Goal: Task Accomplishment & Management: Use online tool/utility

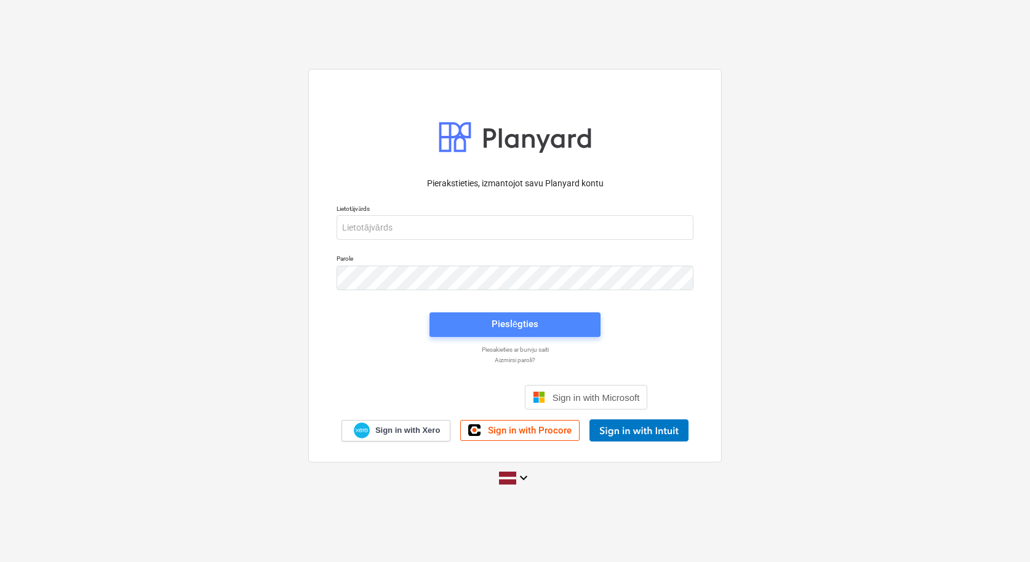
click at [507, 325] on div "Pieslēgties" at bounding box center [514, 324] width 47 height 16
click at [436, 226] on input "email" at bounding box center [514, 227] width 357 height 25
type input "[PERSON_NAME][EMAIL_ADDRESS][DOMAIN_NAME]"
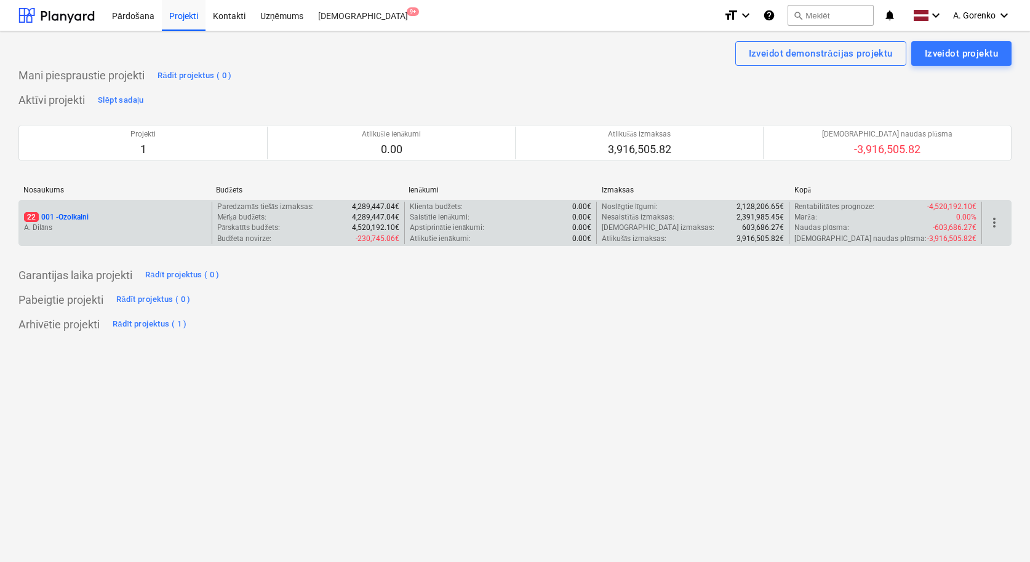
click at [97, 216] on div "22 001 - Ozolkalni" at bounding box center [115, 217] width 183 height 10
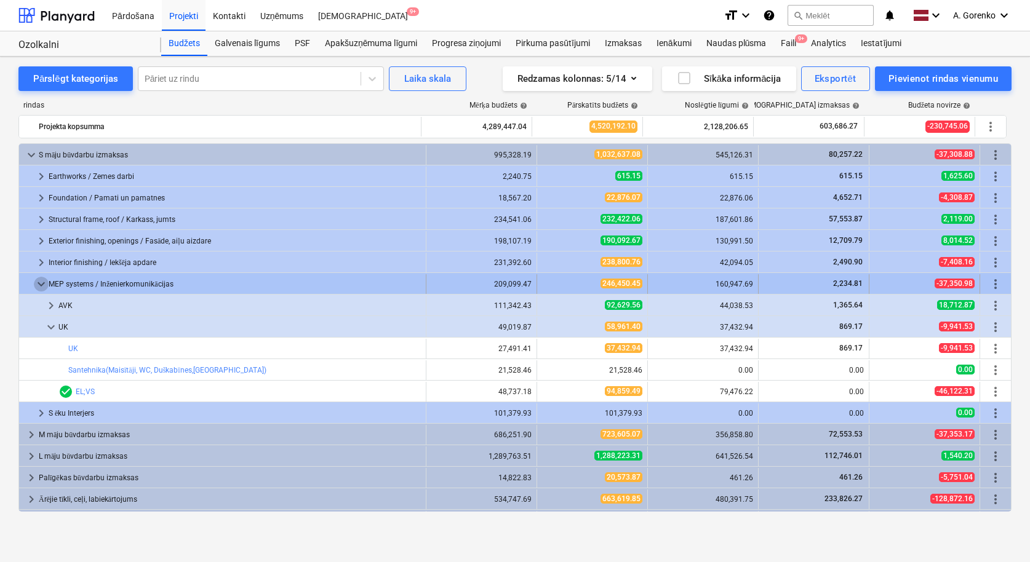
click at [40, 280] on span "keyboard_arrow_down" at bounding box center [41, 284] width 15 height 15
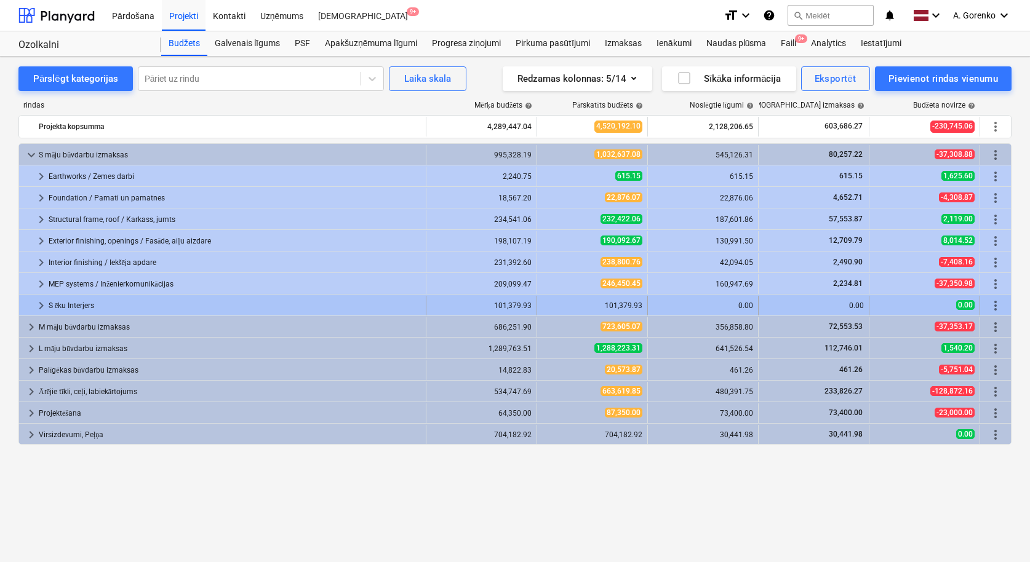
click at [38, 303] on span "keyboard_arrow_right" at bounding box center [41, 305] width 15 height 15
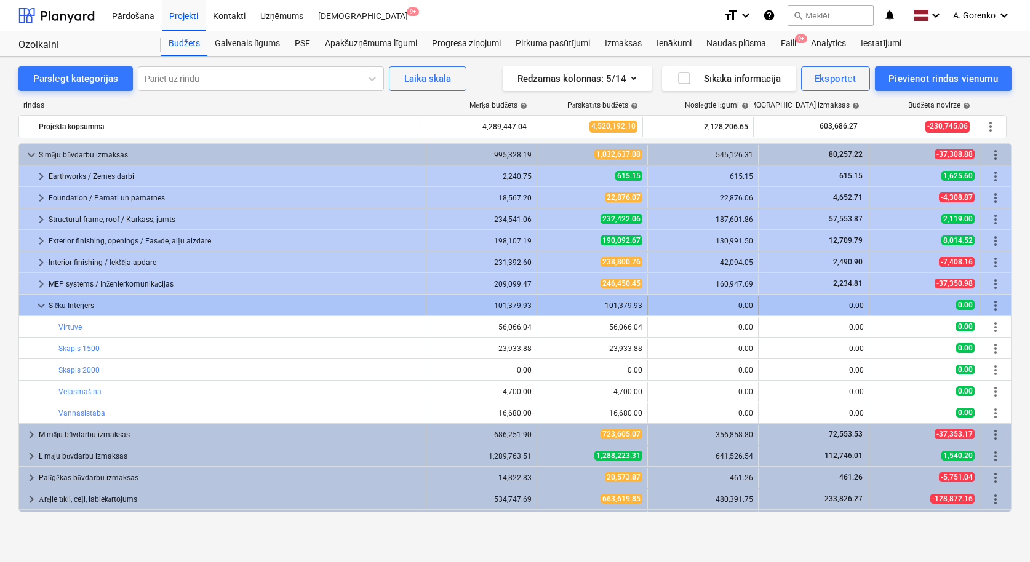
click at [39, 306] on span "keyboard_arrow_down" at bounding box center [41, 305] width 15 height 15
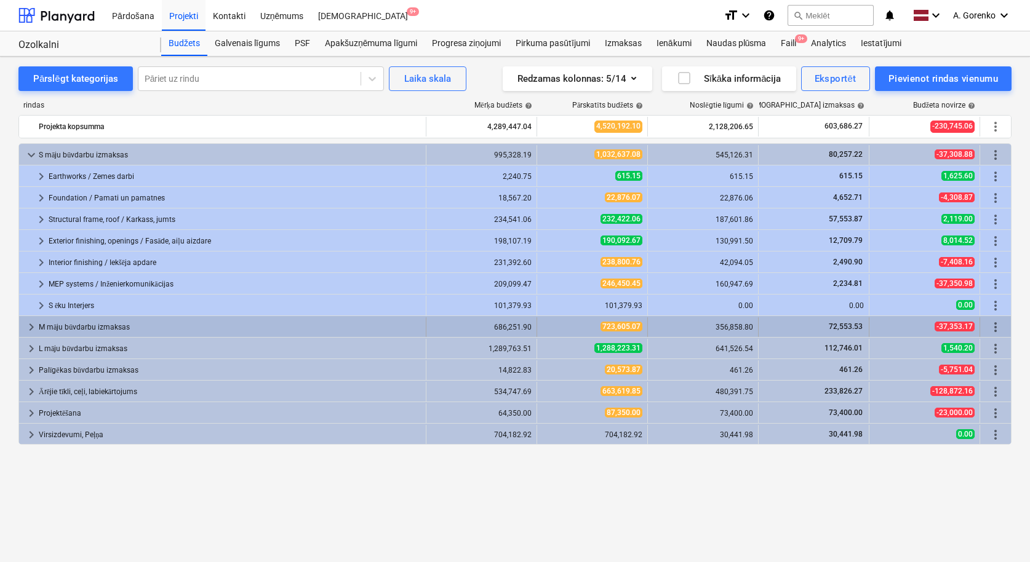
click at [26, 324] on span "keyboard_arrow_right" at bounding box center [31, 327] width 15 height 15
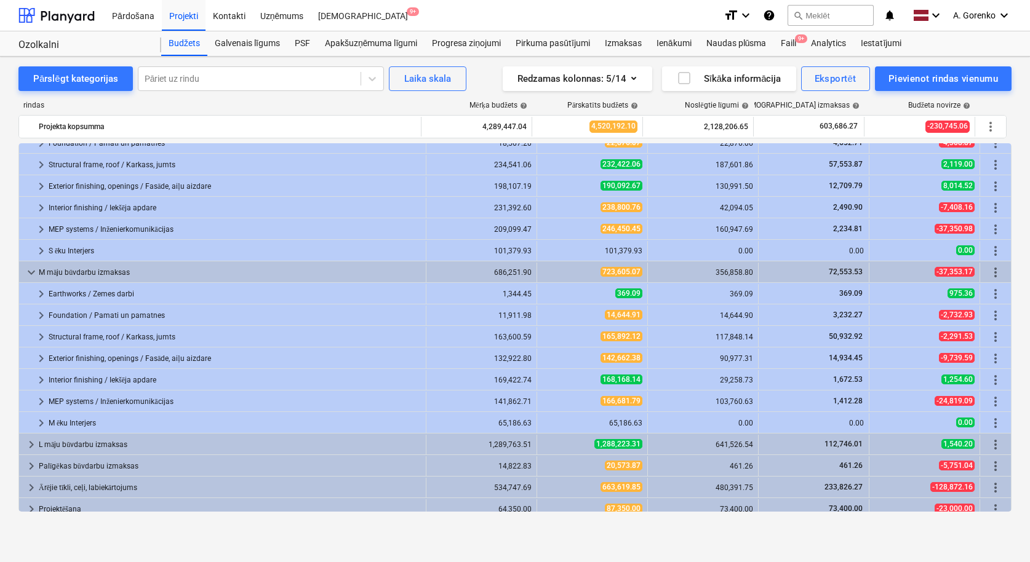
scroll to position [64, 0]
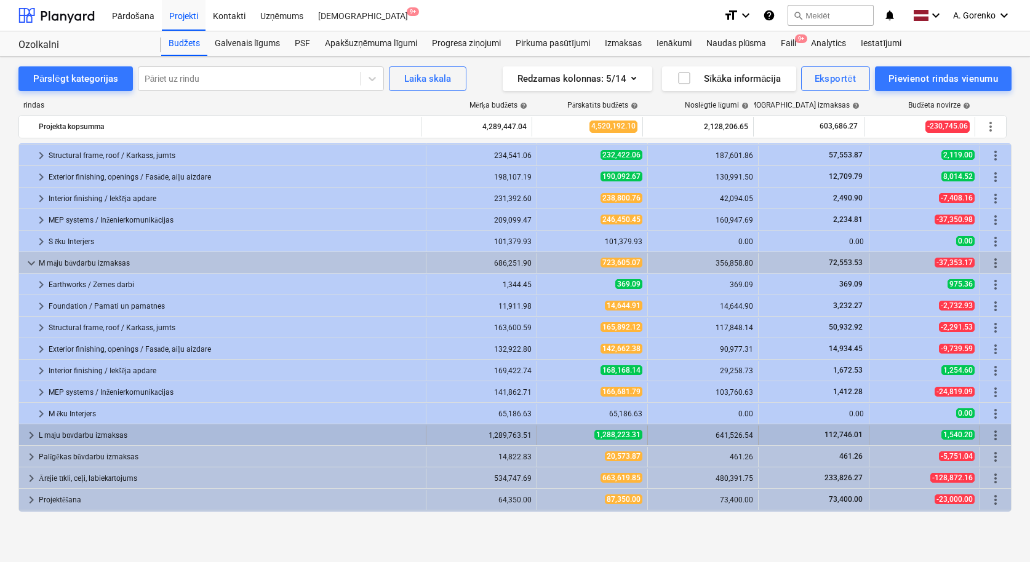
click at [30, 431] on span "keyboard_arrow_right" at bounding box center [31, 435] width 15 height 15
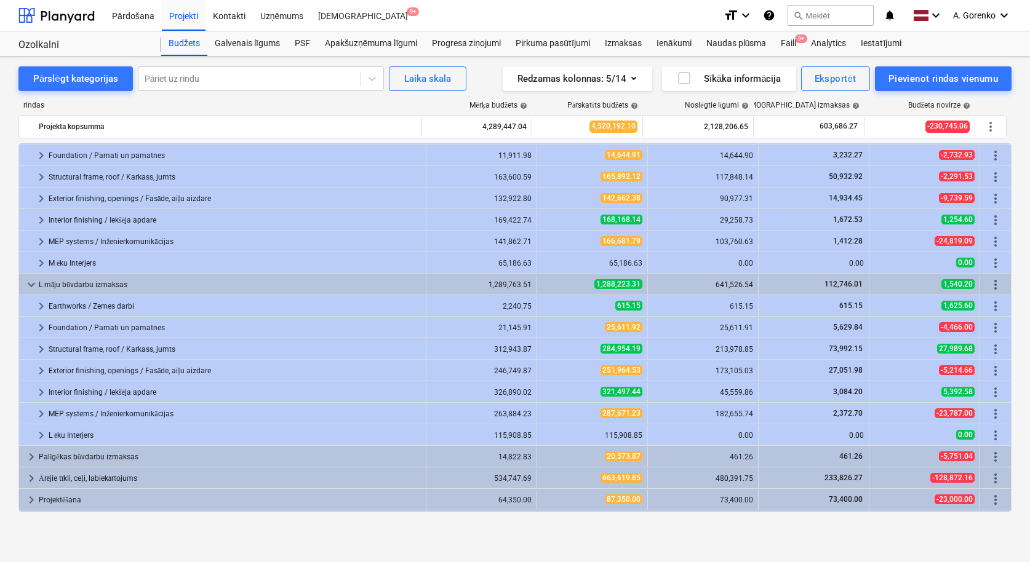
scroll to position [206, 0]
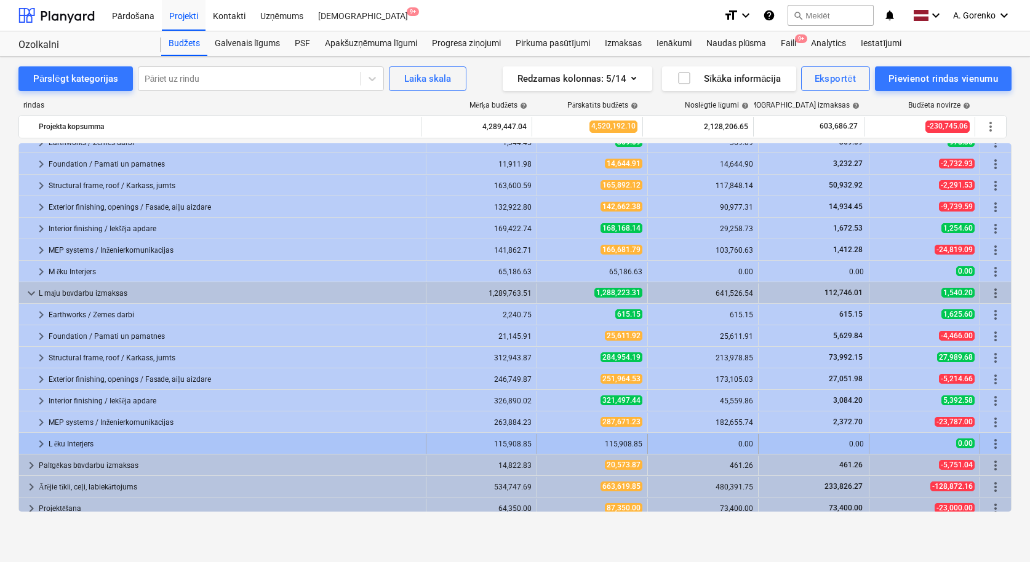
click at [41, 441] on span "keyboard_arrow_right" at bounding box center [41, 444] width 15 height 15
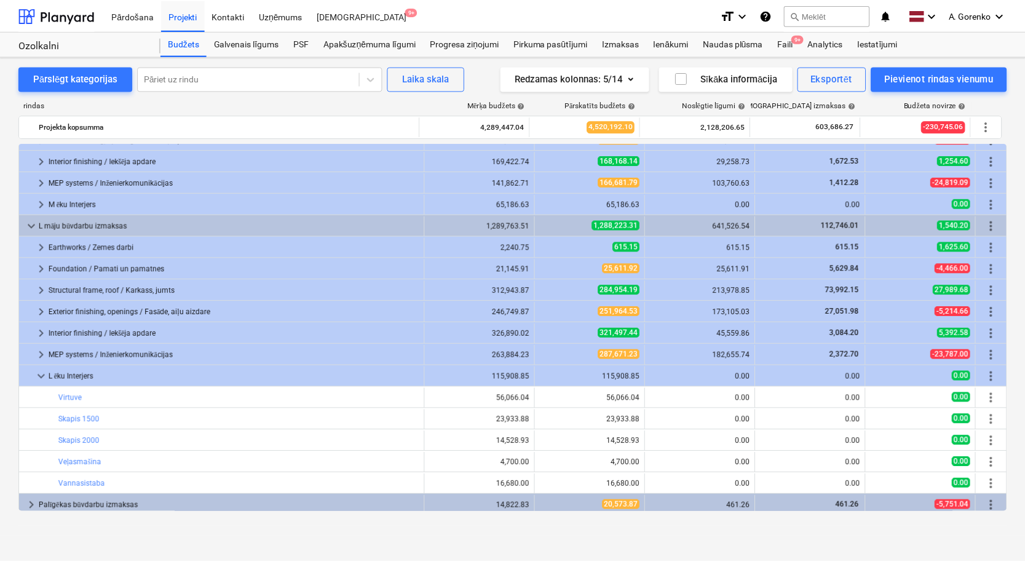
scroll to position [309, 0]
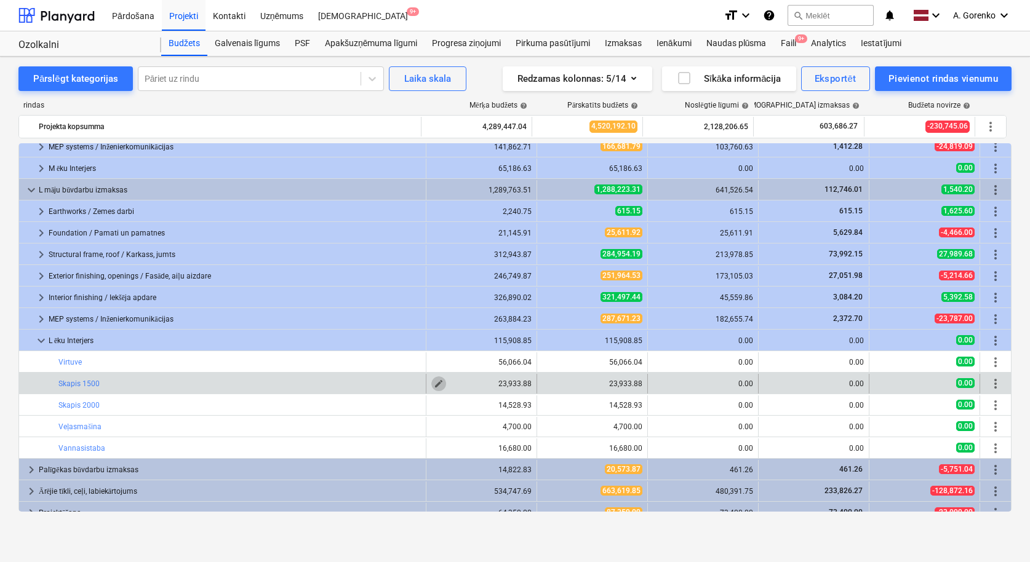
click at [434, 382] on span "edit" at bounding box center [439, 384] width 10 height 10
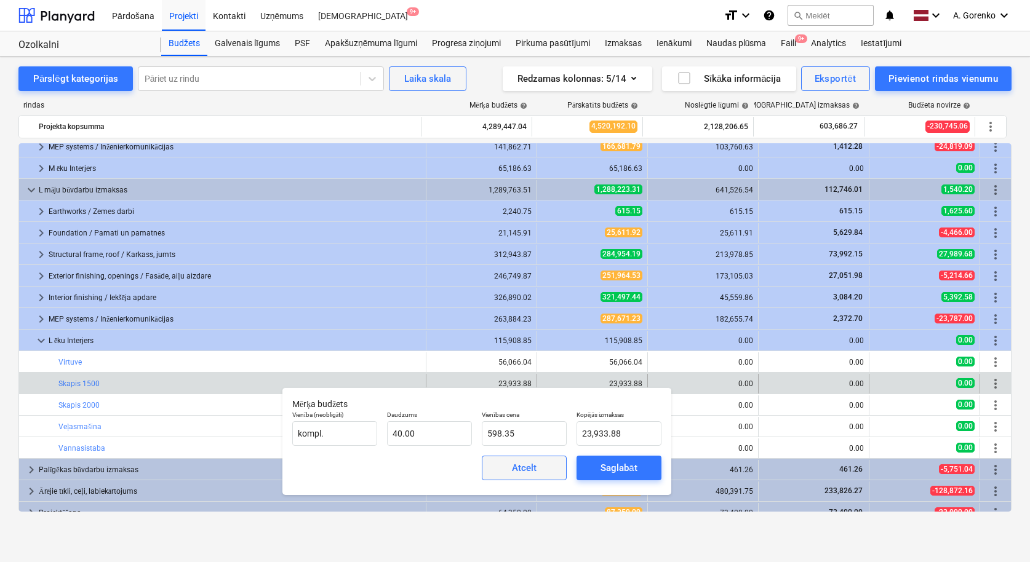
click at [522, 469] on div "Atcelt" at bounding box center [524, 468] width 25 height 16
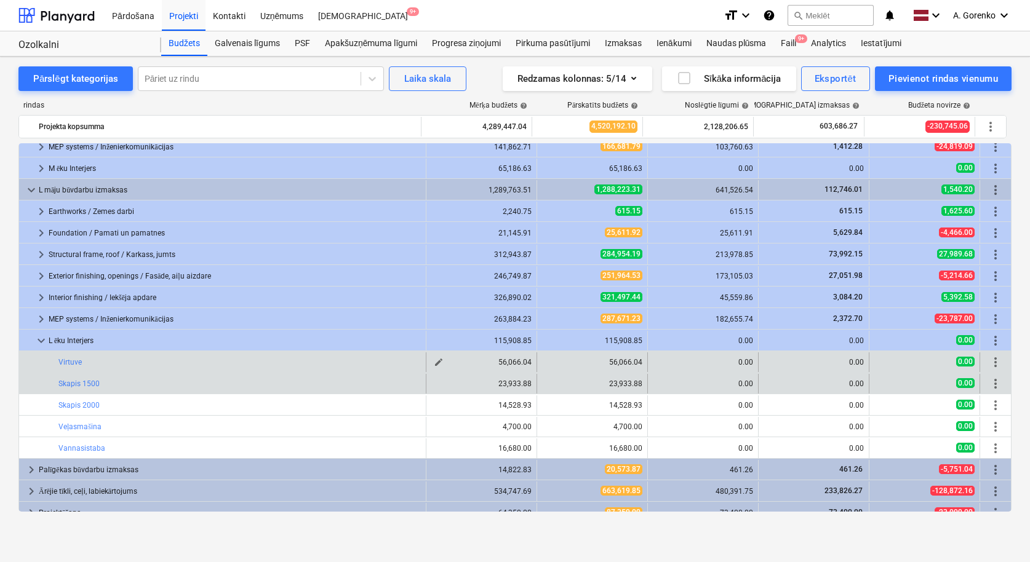
click at [434, 360] on span "edit" at bounding box center [439, 362] width 10 height 10
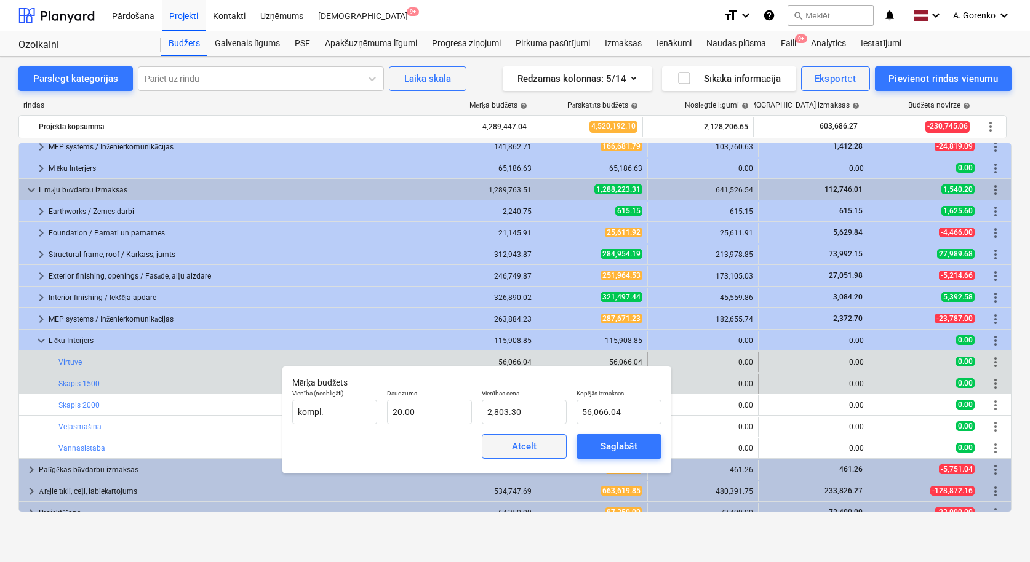
click at [521, 445] on div "Atcelt" at bounding box center [524, 447] width 25 height 16
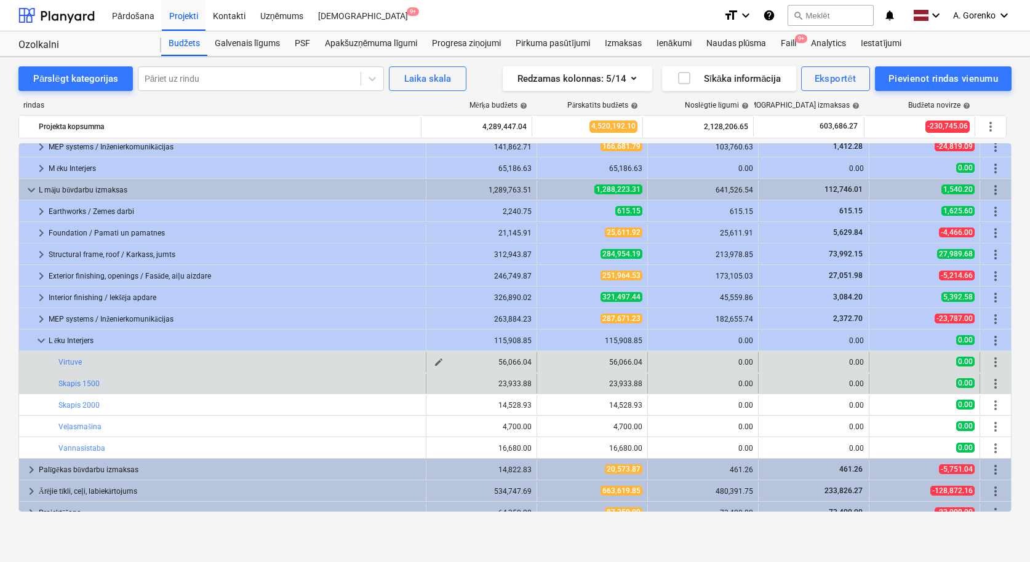
click at [434, 360] on span "edit" at bounding box center [439, 362] width 10 height 10
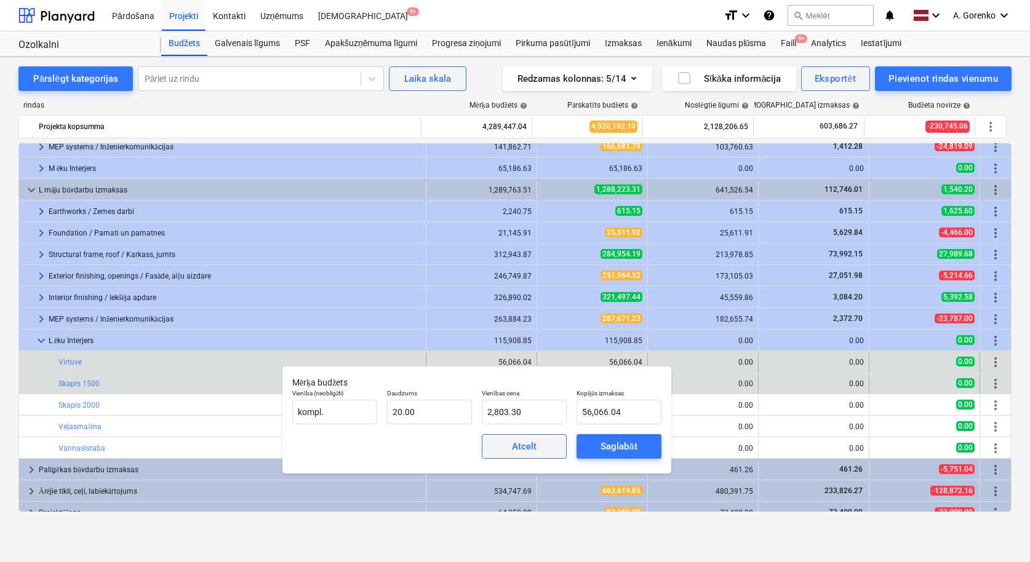
click at [533, 439] on div "Atcelt" at bounding box center [524, 447] width 25 height 16
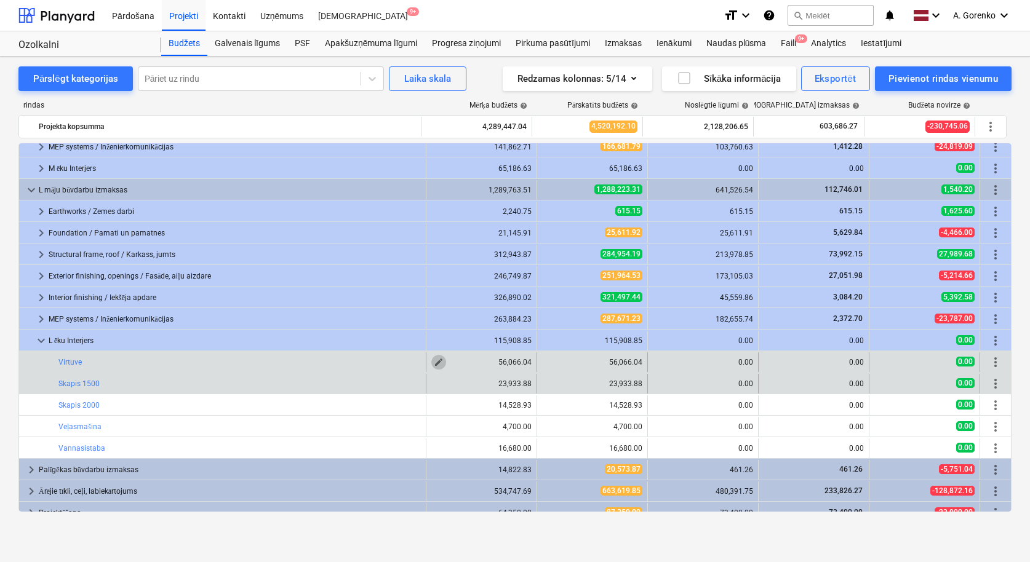
click at [434, 360] on span "edit" at bounding box center [439, 362] width 10 height 10
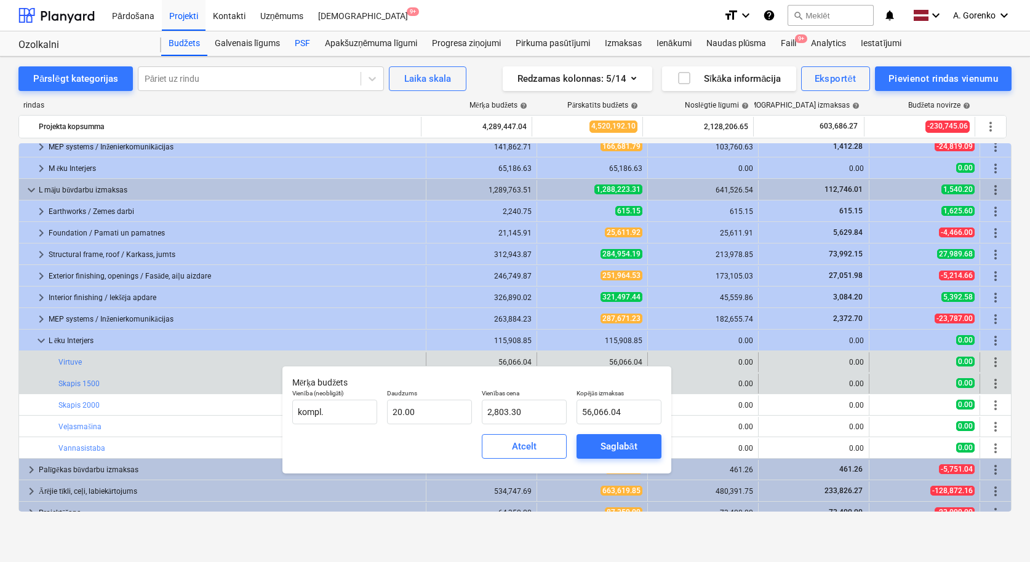
click at [300, 44] on div "PSF" at bounding box center [302, 43] width 30 height 25
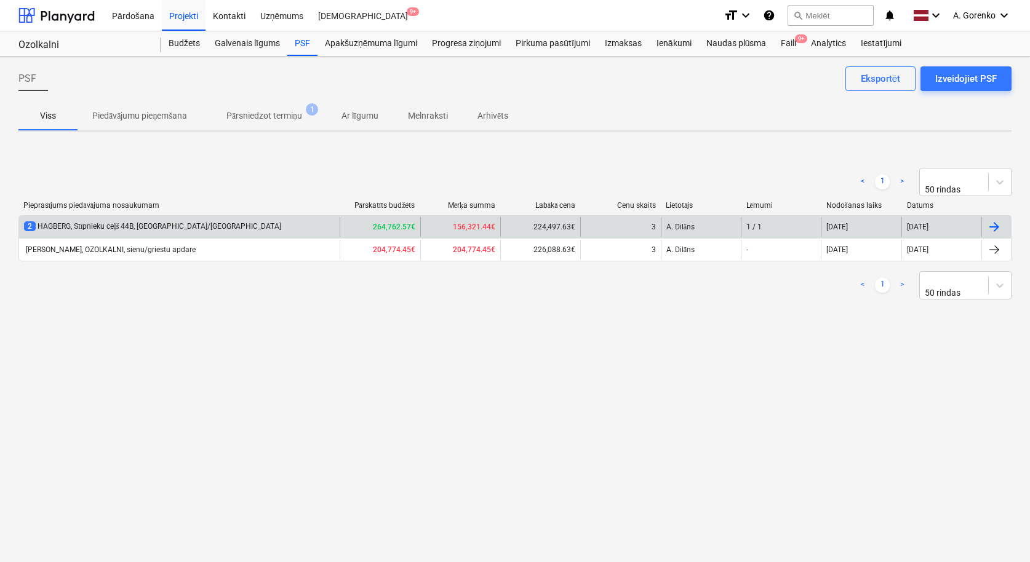
click at [196, 221] on div "2 HAGBERG, Stīpnieku ceļš 44B, [GEOGRAPHIC_DATA]/[GEOGRAPHIC_DATA]" at bounding box center [179, 227] width 320 height 20
